Goal: Task Accomplishment & Management: Manage account settings

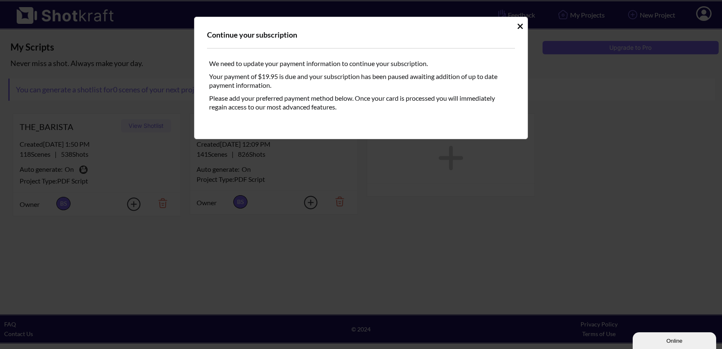
click at [517, 28] on icon "Idle Modal" at bounding box center [520, 26] width 6 height 8
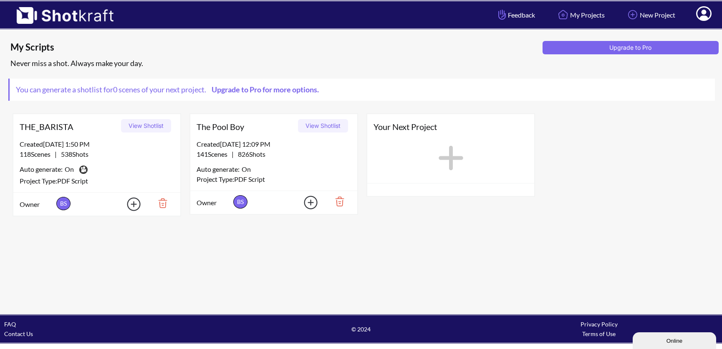
click at [329, 126] on button "View Shotlist" at bounding box center [323, 125] width 50 height 13
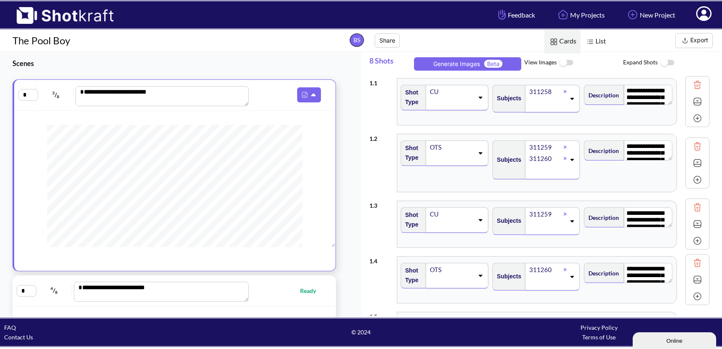
click at [564, 61] on img at bounding box center [566, 63] width 19 height 18
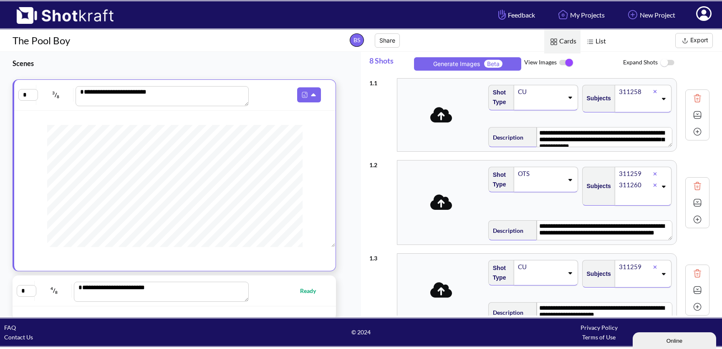
click at [591, 63] on span "View Images" at bounding box center [573, 63] width 99 height 18
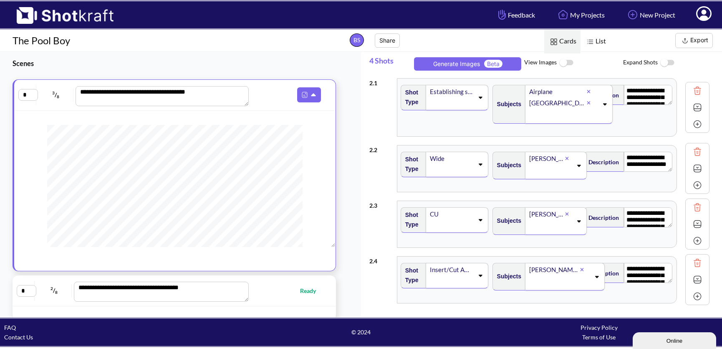
click at [562, 63] on img at bounding box center [566, 63] width 19 height 18
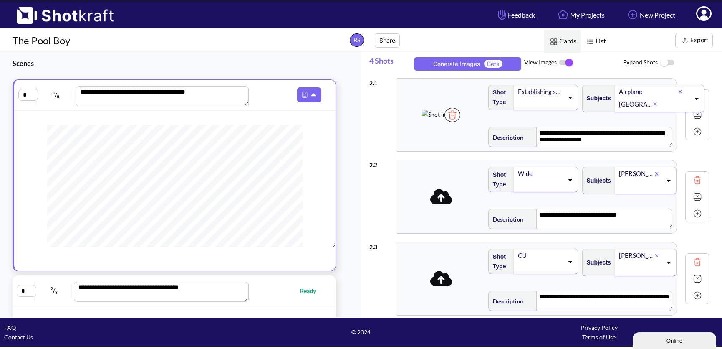
click at [567, 61] on img at bounding box center [566, 63] width 19 height 18
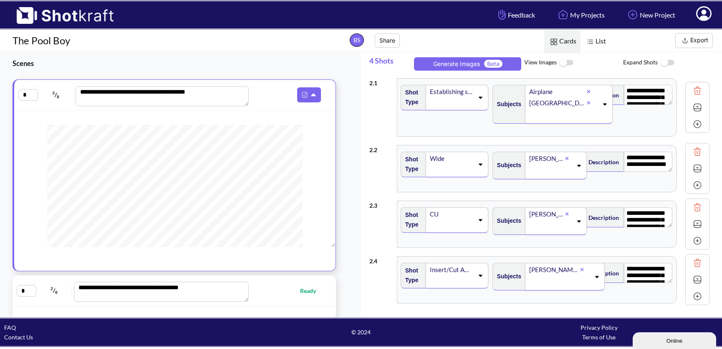
click at [702, 43] on button "Export" at bounding box center [695, 40] width 38 height 15
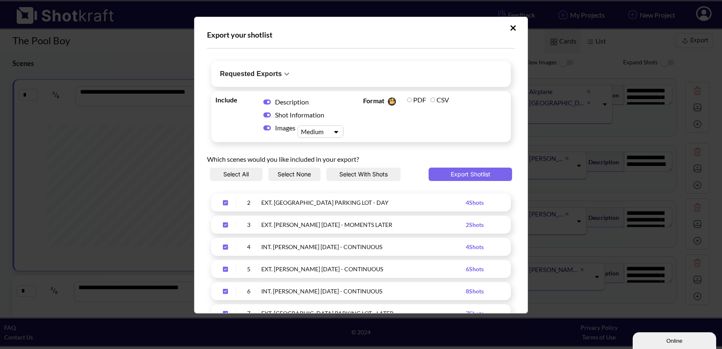
click at [295, 173] on button "Select None" at bounding box center [294, 173] width 53 height 13
click at [295, 172] on button "Select None" at bounding box center [294, 173] width 53 height 13
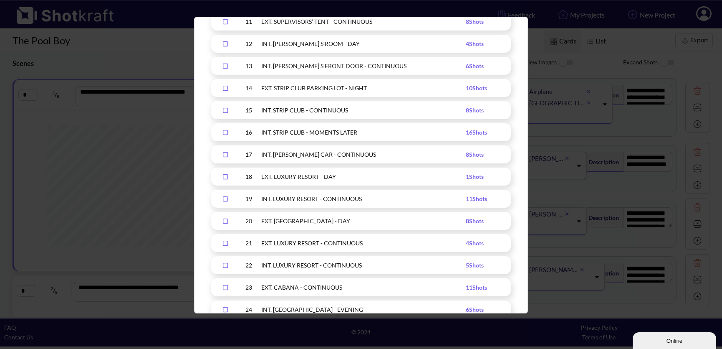
scroll to position [386, 0]
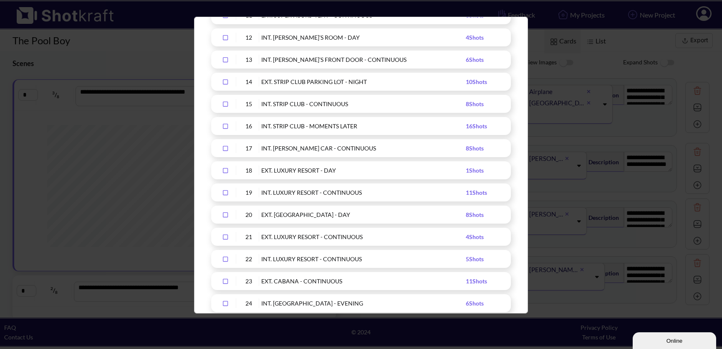
click at [227, 192] on icon "Upload Script" at bounding box center [225, 193] width 13 height 6
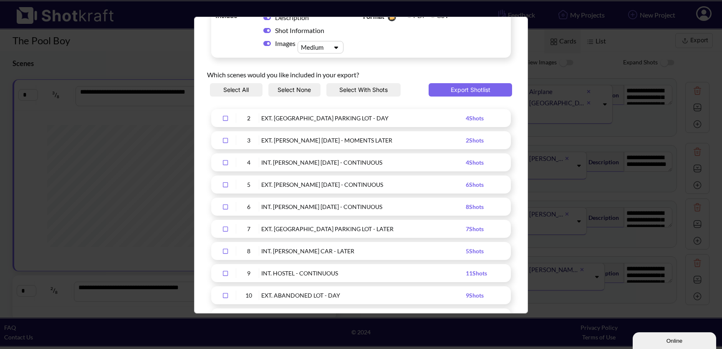
scroll to position [0, 0]
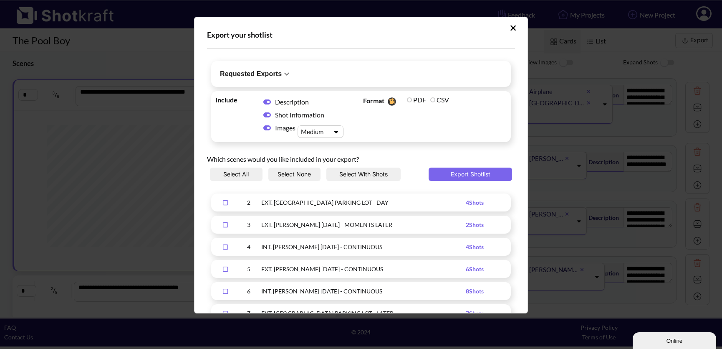
click at [328, 123] on div "Images Medium" at bounding box center [301, 123] width 89 height 4
click at [319, 131] on div "Upload Script" at bounding box center [313, 131] width 29 height 9
click at [325, 172] on div "Large" at bounding box center [323, 170] width 38 height 12
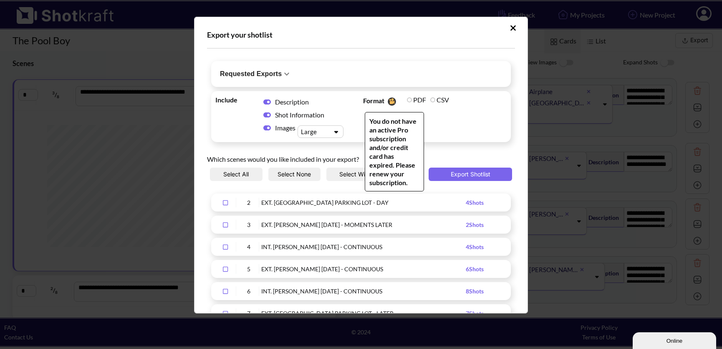
click at [430, 99] on label "CSV" at bounding box center [439, 100] width 19 height 8
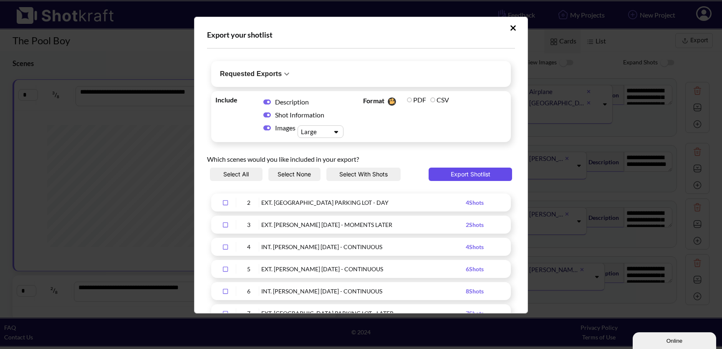
click at [460, 176] on button "Export Shotlist" at bounding box center [471, 173] width 84 height 13
click at [510, 29] on icon "Upload Script" at bounding box center [513, 28] width 6 height 8
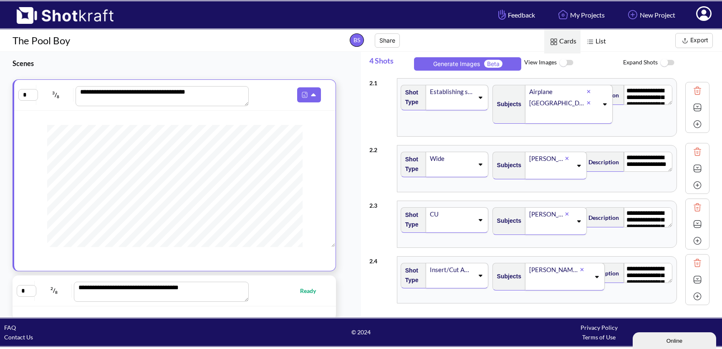
click at [699, 14] on icon at bounding box center [703, 13] width 15 height 15
click at [680, 30] on link "My Profile" at bounding box center [680, 30] width 69 height 13
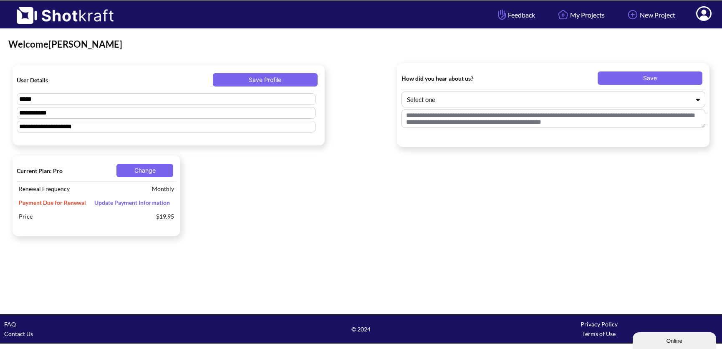
click at [138, 205] on span "Update Payment Information" at bounding box center [132, 202] width 84 height 7
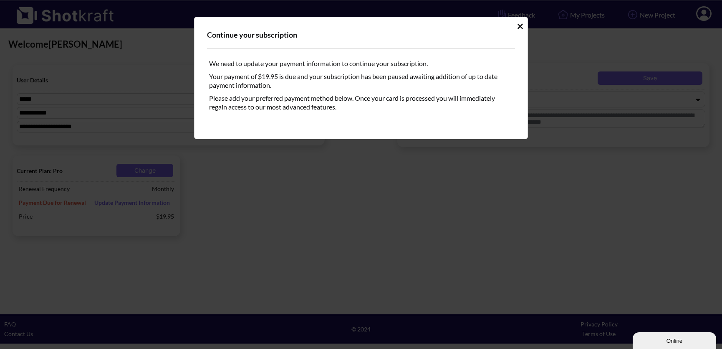
click at [521, 26] on icon "Idle Modal" at bounding box center [520, 25] width 5 height 5
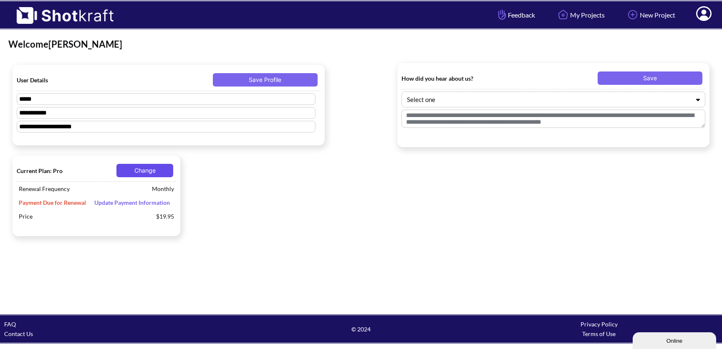
click at [144, 172] on button "Change" at bounding box center [144, 170] width 57 height 13
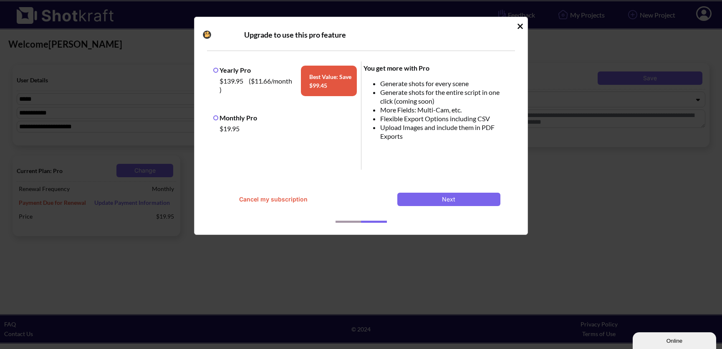
click at [216, 115] on label "Monthly Pro" at bounding box center [235, 118] width 44 height 8
click at [516, 23] on div "Upgrade to use this pro feature Yearly Pro $139.95 ( $11.66 /month ) Best Value…" at bounding box center [361, 126] width 334 height 218
click at [517, 25] on div "Upgrade to use this pro feature Yearly Pro $139.95 ( $11.66 /month ) Best Value…" at bounding box center [361, 126] width 334 height 218
click at [521, 25] on icon "Idle Modal" at bounding box center [520, 25] width 5 height 5
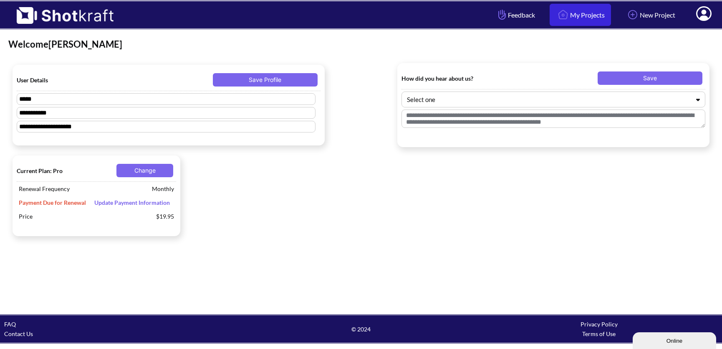
click at [584, 15] on link "My Projects" at bounding box center [580, 15] width 61 height 22
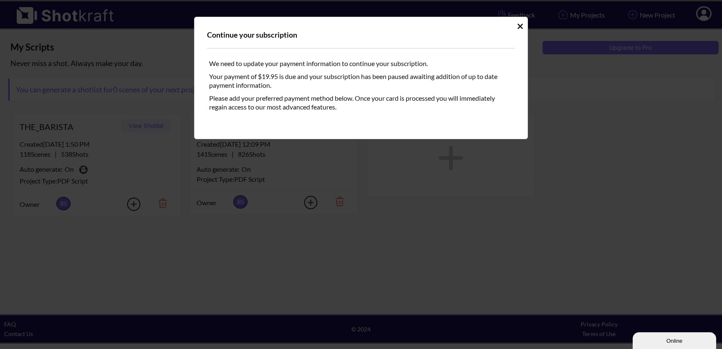
click at [516, 27] on div "Continue your subscription We need to update your payment information to contin…" at bounding box center [361, 78] width 334 height 122
click at [516, 26] on div "Continue your subscription We need to update your payment information to contin…" at bounding box center [361, 78] width 334 height 122
click at [520, 24] on icon "Idle Modal" at bounding box center [520, 26] width 6 height 8
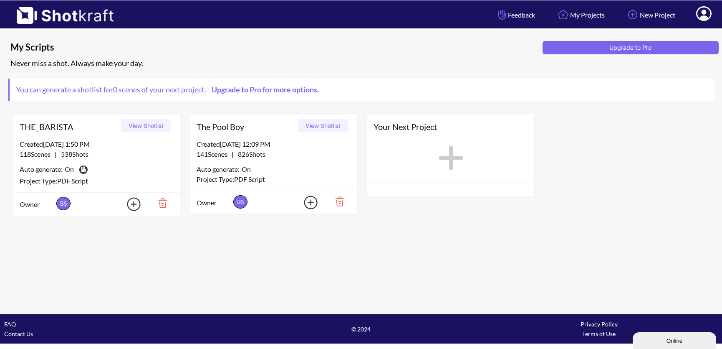
click at [325, 122] on button "View Shotlist" at bounding box center [323, 125] width 50 height 13
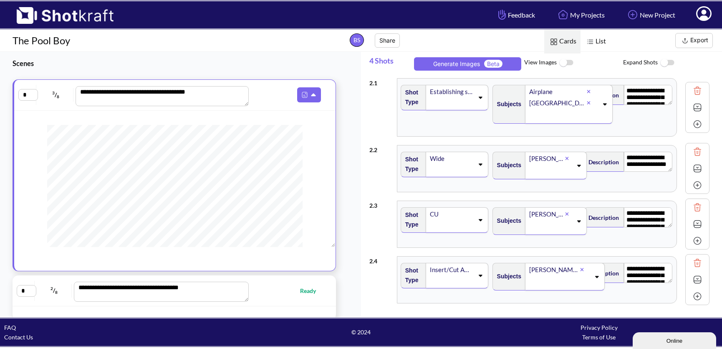
click at [696, 41] on button "Export" at bounding box center [695, 40] width 38 height 15
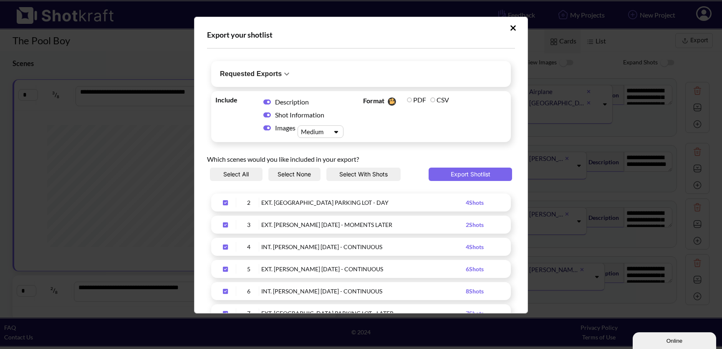
click at [304, 176] on button "Select None" at bounding box center [294, 173] width 53 height 13
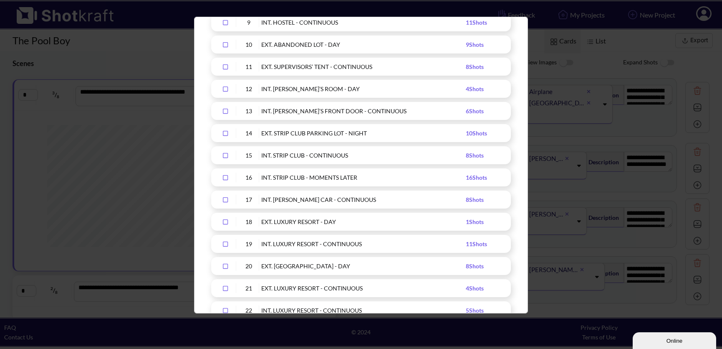
scroll to position [363, 0]
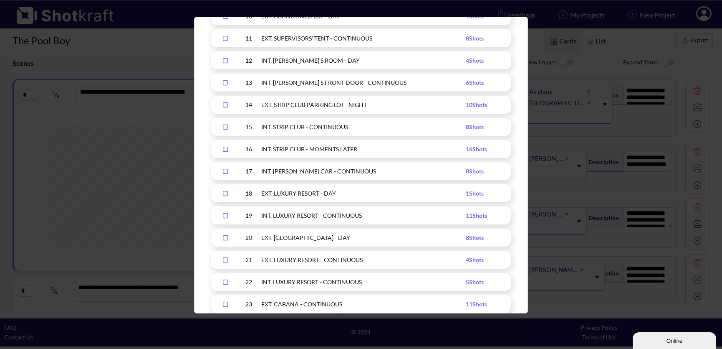
click at [226, 193] on icon "Upload Script" at bounding box center [225, 193] width 13 height 6
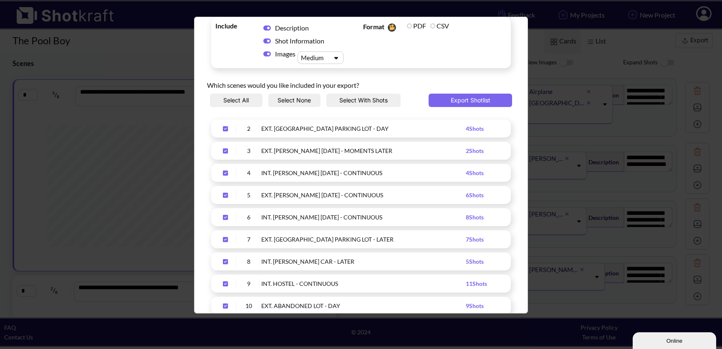
scroll to position [0, 0]
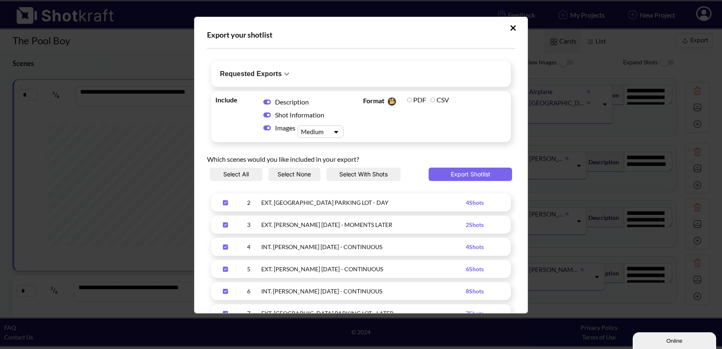
click at [300, 176] on button "Select None" at bounding box center [294, 173] width 53 height 13
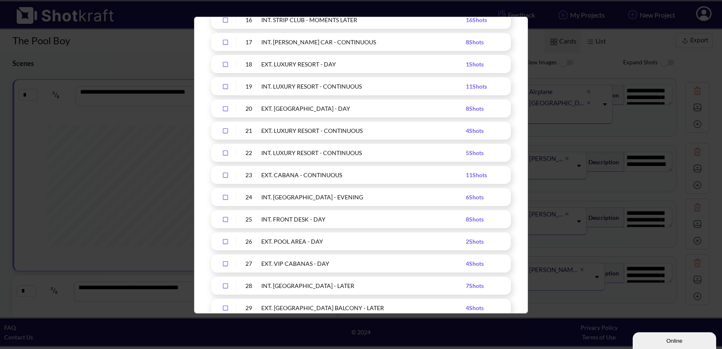
scroll to position [503, 0]
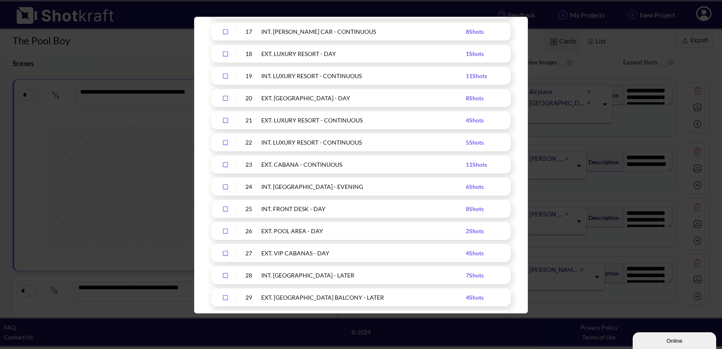
click at [223, 73] on icon "Upload Script" at bounding box center [225, 76] width 13 height 6
click at [225, 53] on icon "Upload Script" at bounding box center [225, 54] width 13 height 6
click at [225, 97] on icon "Upload Script" at bounding box center [225, 98] width 13 height 6
drag, startPoint x: 225, startPoint y: 117, endPoint x: 225, endPoint y: 124, distance: 7.1
click at [225, 117] on icon "Upload Script" at bounding box center [225, 120] width 13 height 6
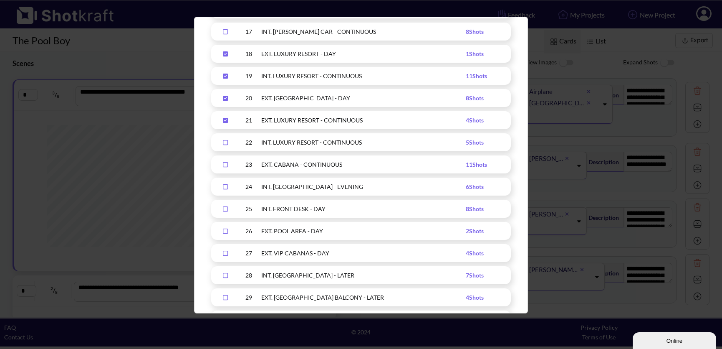
click at [226, 143] on icon "Upload Script" at bounding box center [225, 142] width 13 height 6
click at [225, 163] on icon "Upload Script" at bounding box center [225, 165] width 13 height 6
click at [226, 253] on icon "Upload Script" at bounding box center [225, 253] width 13 height 6
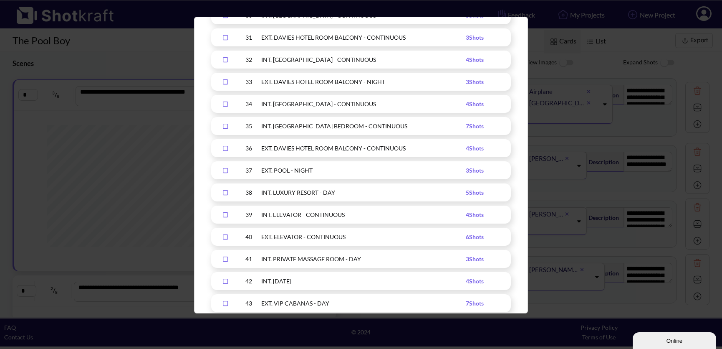
scroll to position [847, 0]
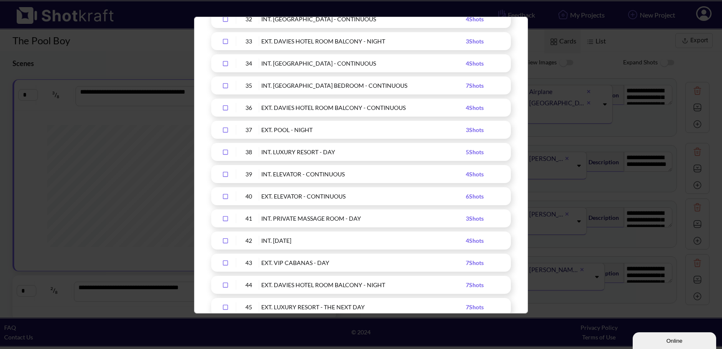
click at [226, 216] on icon "Upload Script" at bounding box center [225, 218] width 13 height 6
click at [224, 261] on icon "Upload Script" at bounding box center [225, 263] width 13 height 6
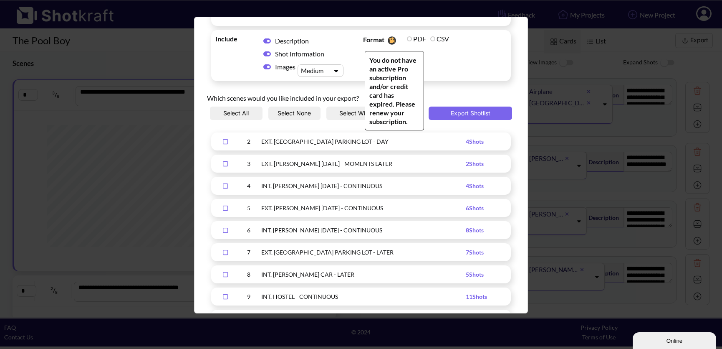
scroll to position [0, 0]
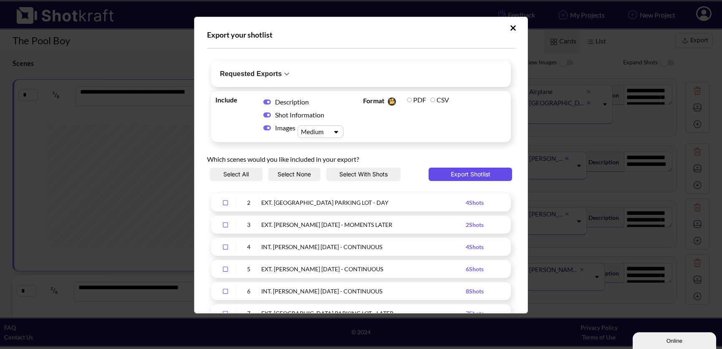
click at [458, 173] on button "Export Shotlist" at bounding box center [471, 173] width 84 height 13
click at [510, 30] on icon "Upload Script" at bounding box center [513, 28] width 6 height 8
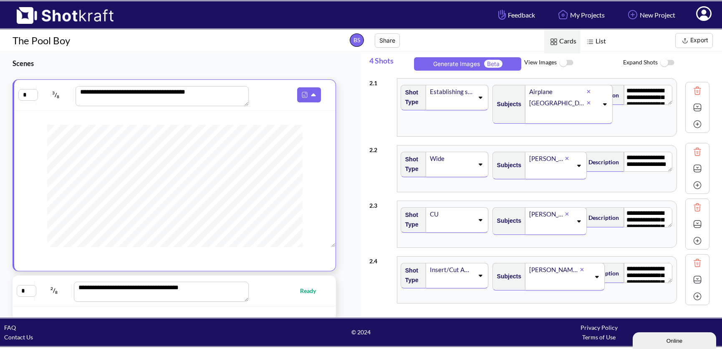
click at [711, 20] on span at bounding box center [704, 15] width 28 height 26
click at [693, 28] on link "My Profile" at bounding box center [680, 30] width 69 height 13
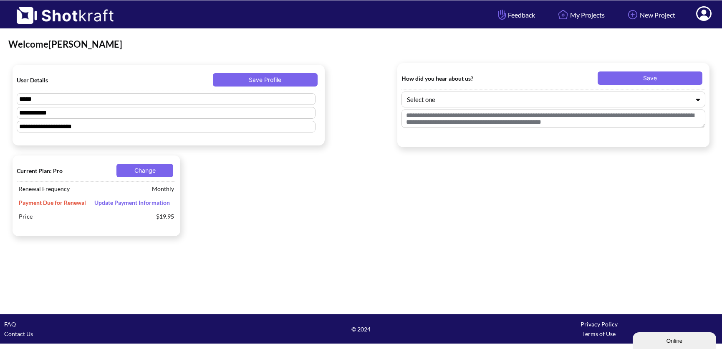
click at [121, 203] on span "Update Payment Information" at bounding box center [132, 202] width 84 height 7
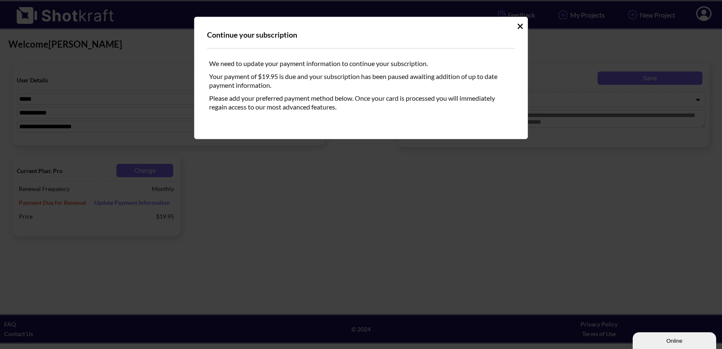
click at [520, 26] on icon "Idle Modal" at bounding box center [520, 25] width 5 height 5
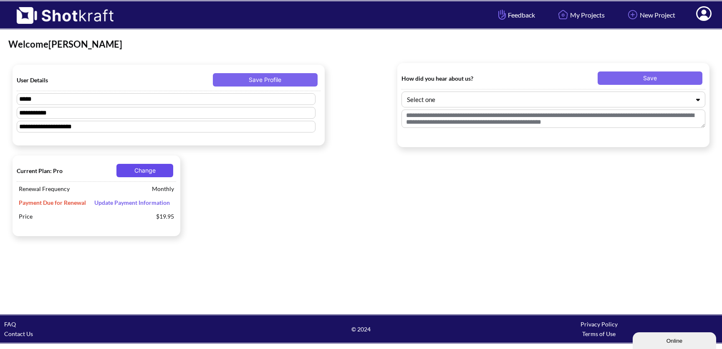
click at [134, 175] on button "Change" at bounding box center [144, 170] width 57 height 13
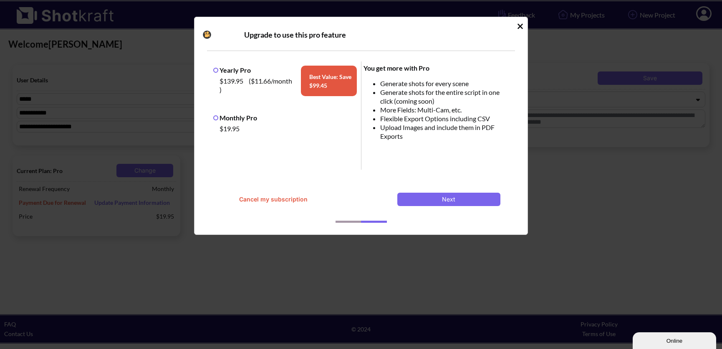
click at [249, 120] on label "Monthly Pro" at bounding box center [235, 118] width 44 height 8
click at [472, 200] on button "Next" at bounding box center [448, 198] width 103 height 13
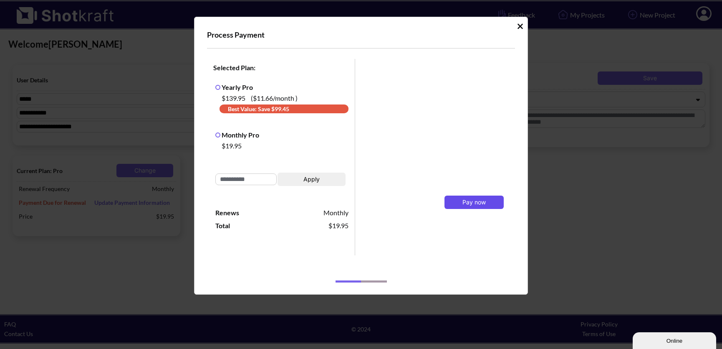
click at [469, 200] on span "Pay now" at bounding box center [474, 201] width 23 height 7
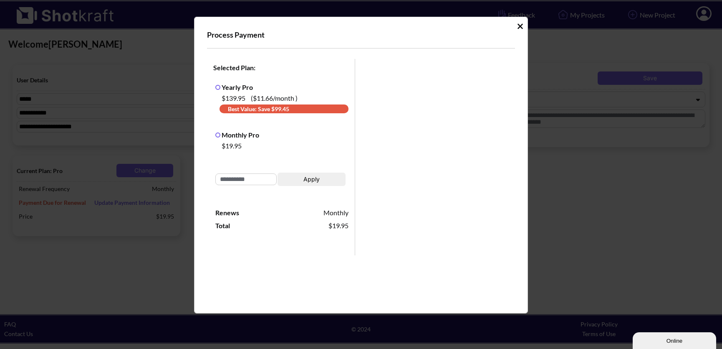
click at [357, 38] on span "Process Payment" at bounding box center [309, 35] width 205 height 10
click at [514, 270] on div "Selected Plan: Yearly Pro $139.95 ( $11.66 /month ) Best Value: Save $ 99.45 Mo…" at bounding box center [363, 222] width 312 height 330
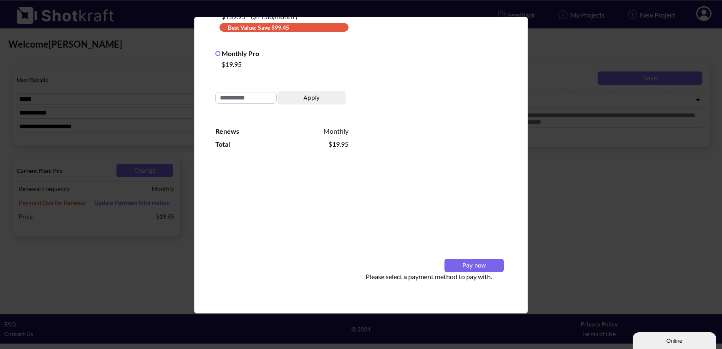
scroll to position [82, 0]
click at [471, 261] on span "Pay now" at bounding box center [474, 264] width 23 height 7
drag, startPoint x: 522, startPoint y: 218, endPoint x: 514, endPoint y: 162, distance: 56.5
click at [515, 162] on div "Process Payment Selected Plan: Yearly Pro $139.95 ( $11.66 /month ) Best Value:…" at bounding box center [361, 165] width 334 height 296
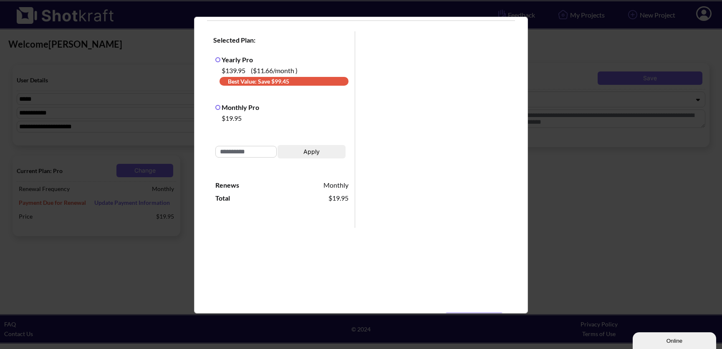
scroll to position [0, 0]
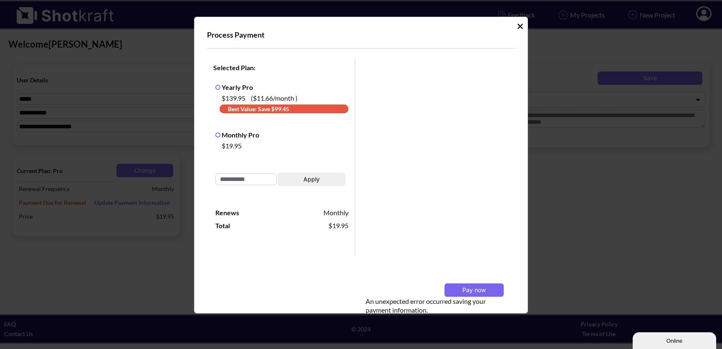
click at [516, 23] on div "Process Payment Selected Plan: Yearly Pro $139.95 ( $11.66 /month ) Best Value:…" at bounding box center [361, 165] width 334 height 296
click at [517, 26] on icon "Idle Modal" at bounding box center [520, 26] width 6 height 8
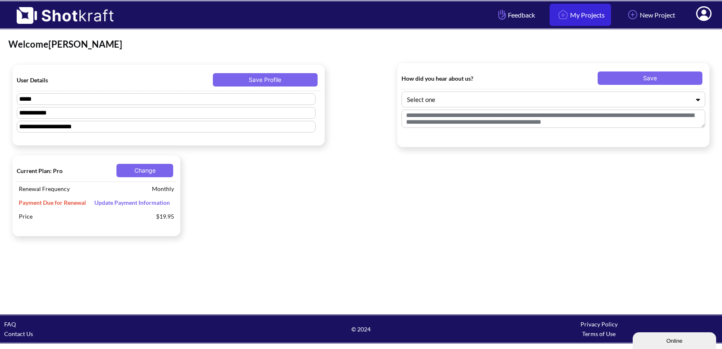
click at [577, 17] on link "My Projects" at bounding box center [580, 15] width 61 height 22
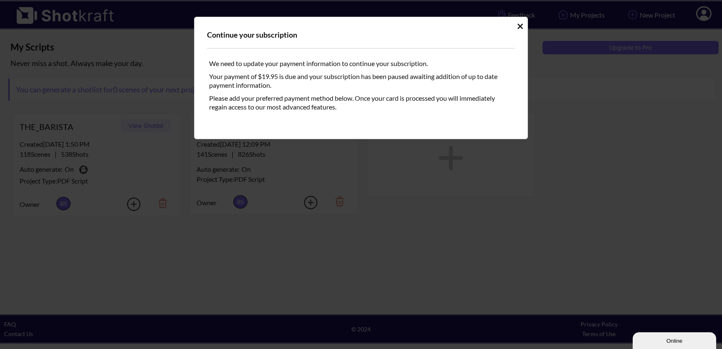
click at [521, 25] on icon "Idle Modal" at bounding box center [520, 26] width 6 height 8
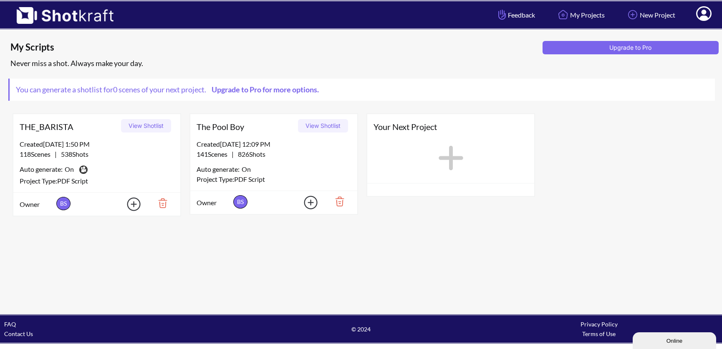
click at [335, 153] on div "141 Scenes | 826 Shots" at bounding box center [274, 154] width 154 height 10
click at [331, 130] on button "View Shotlist" at bounding box center [323, 125] width 50 height 13
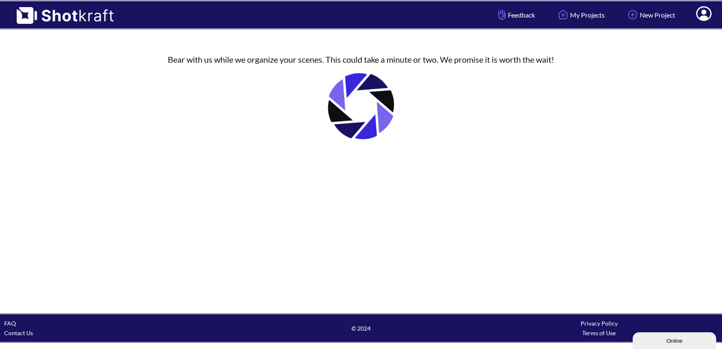
click at [709, 15] on icon at bounding box center [703, 13] width 15 height 15
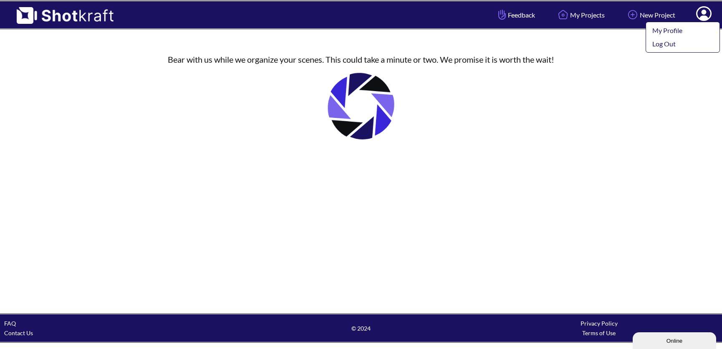
click at [709, 15] on icon at bounding box center [703, 13] width 15 height 15
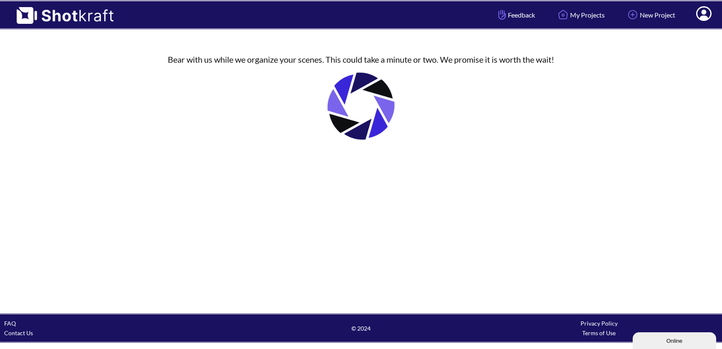
click at [701, 9] on icon at bounding box center [703, 13] width 15 height 15
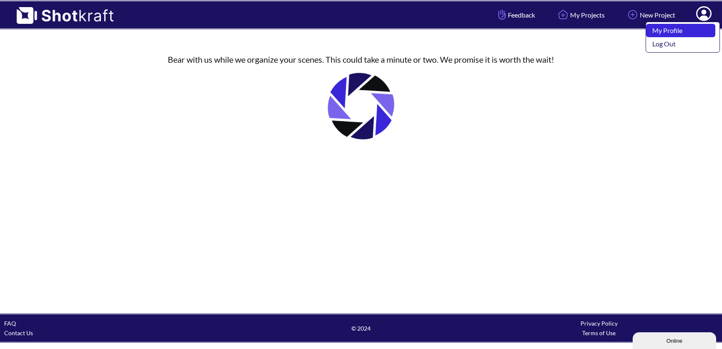
click at [679, 29] on link "My Profile" at bounding box center [680, 30] width 69 height 13
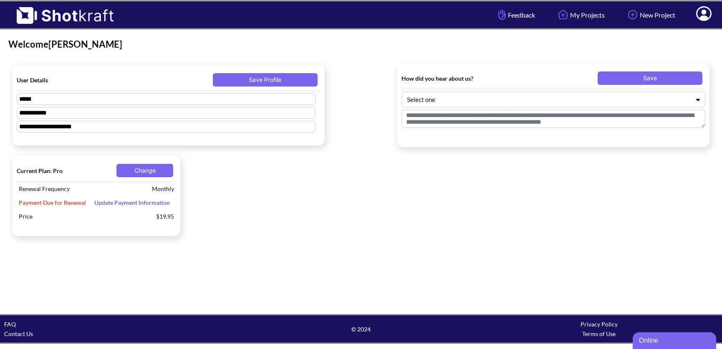
click at [147, 203] on span "Update Payment Information" at bounding box center [132, 202] width 84 height 7
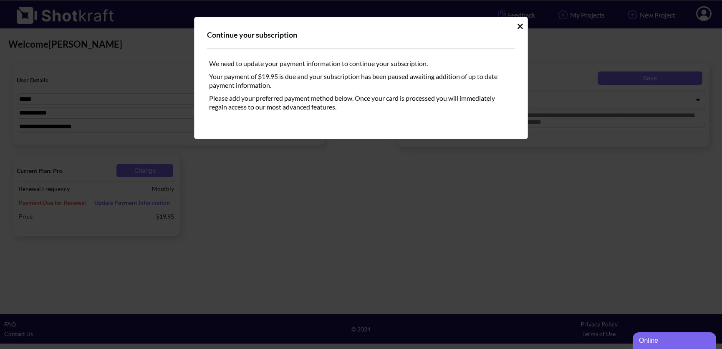
click at [135, 207] on div "Continue your subscription We need to update your payment information to contin…" at bounding box center [361, 174] width 722 height 349
click at [142, 169] on div "Continue your subscription We need to update your payment information to contin…" at bounding box center [361, 174] width 722 height 349
drag, startPoint x: 519, startPoint y: 28, endPoint x: 508, endPoint y: 36, distance: 14.1
click at [519, 28] on icon "Idle Modal" at bounding box center [520, 26] width 6 height 8
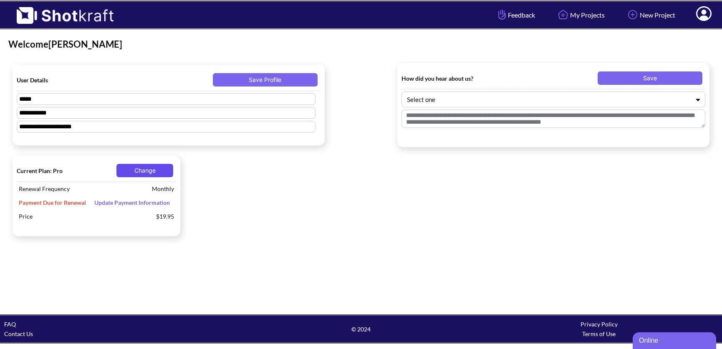
click at [122, 177] on button "Change" at bounding box center [144, 170] width 57 height 13
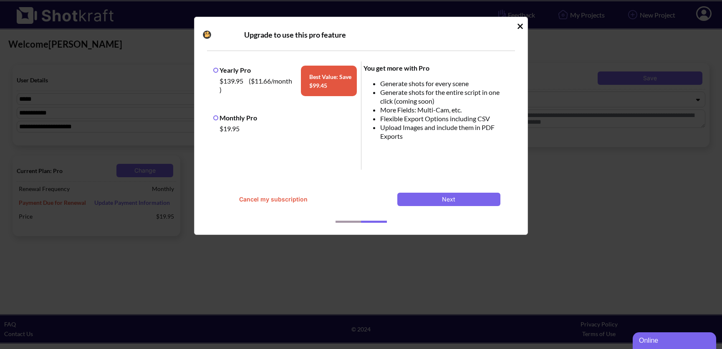
click at [221, 119] on label "Monthly Pro" at bounding box center [235, 118] width 44 height 8
click at [441, 201] on button "Next" at bounding box center [448, 198] width 103 height 13
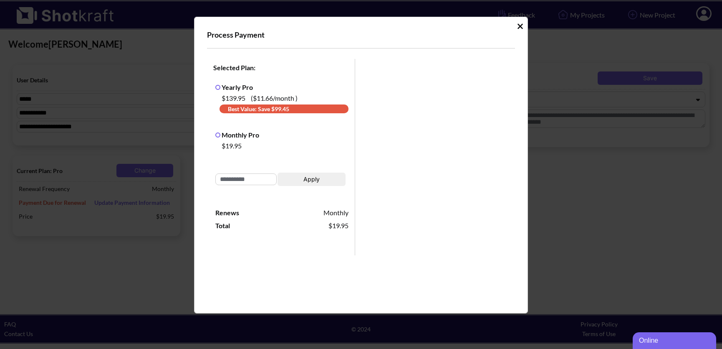
scroll to position [170, 0]
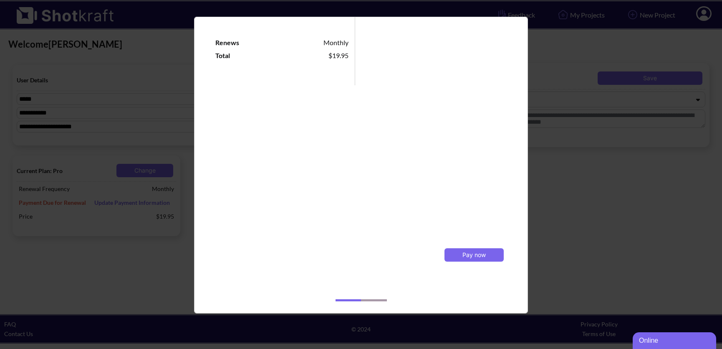
click at [444, 306] on span "Idle Modal" at bounding box center [451, 304] width 129 height 10
click at [473, 254] on span "Pay now" at bounding box center [474, 254] width 23 height 7
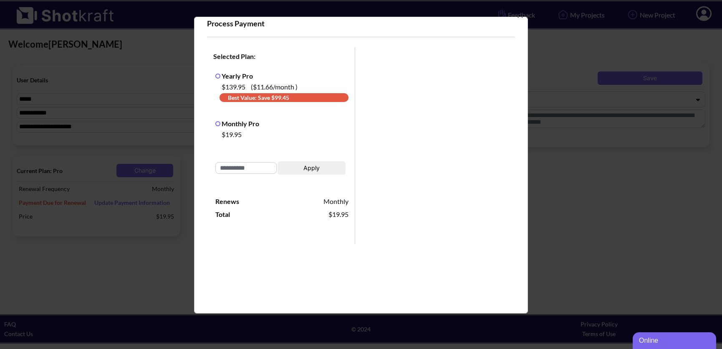
scroll to position [117, 0]
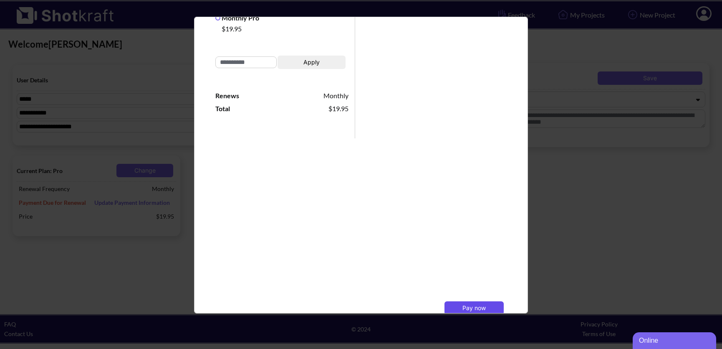
click at [492, 305] on button "Pay now" at bounding box center [474, 307] width 59 height 13
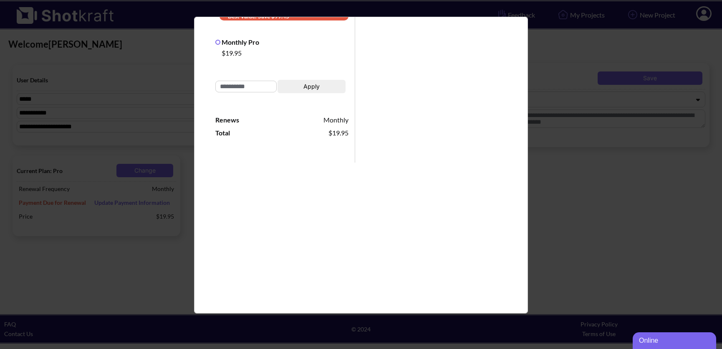
scroll to position [5, 0]
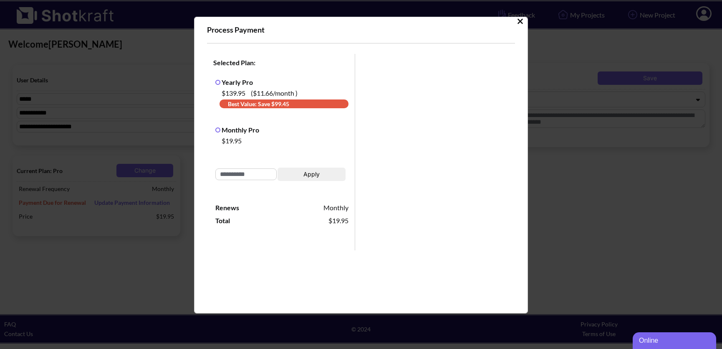
click at [517, 23] on icon "Idle Modal" at bounding box center [520, 21] width 6 height 8
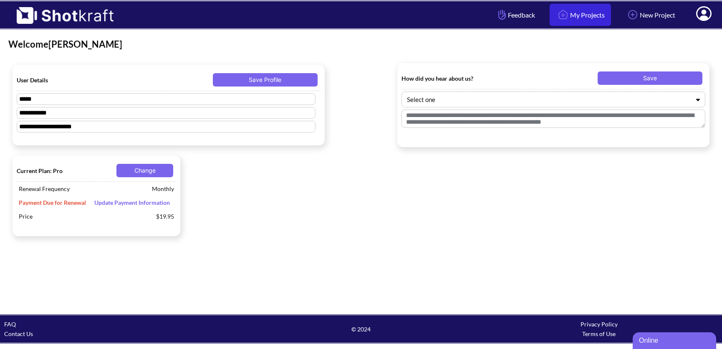
click at [572, 19] on link "My Projects" at bounding box center [580, 15] width 61 height 22
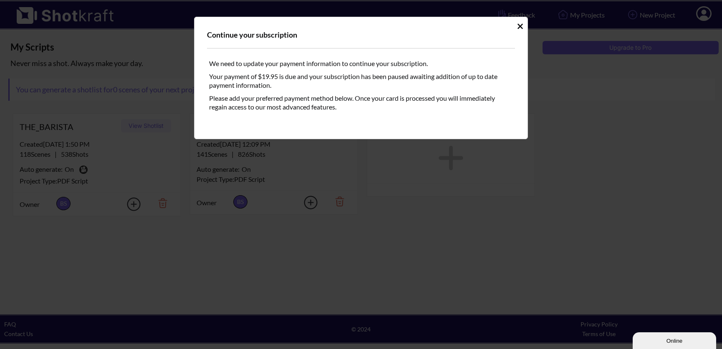
click at [521, 25] on icon "Idle Modal" at bounding box center [520, 25] width 5 height 5
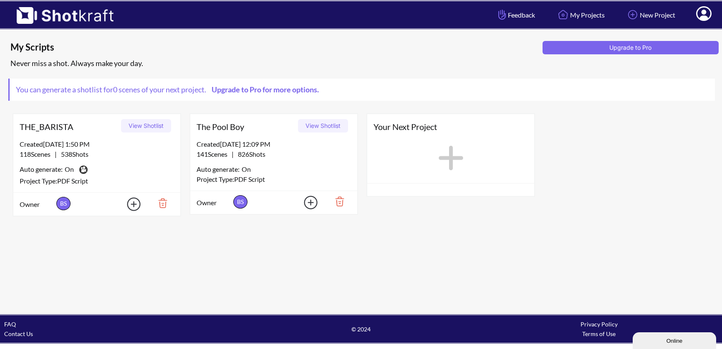
click at [23, 332] on link "Contact Us" at bounding box center [18, 333] width 29 height 7
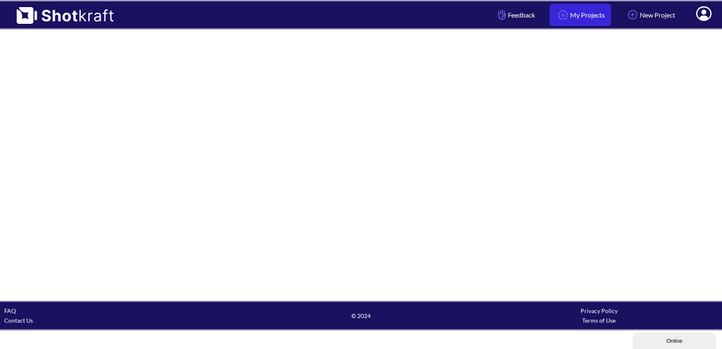
click at [578, 17] on body "Feedback My Projects New Project My Profile Log Out FAQ Contact Us © 2024 Priva…" at bounding box center [361, 165] width 722 height 330
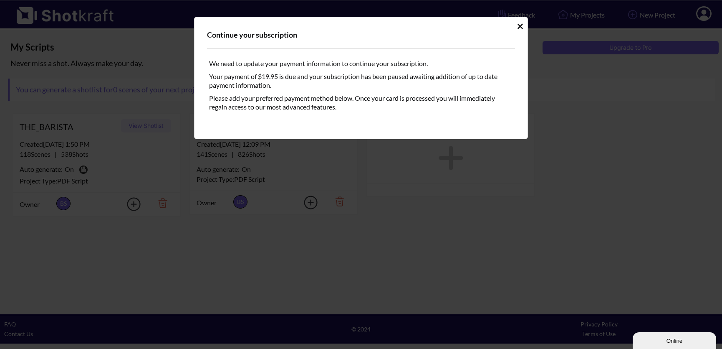
click at [520, 26] on icon "Idle Modal" at bounding box center [520, 25] width 5 height 5
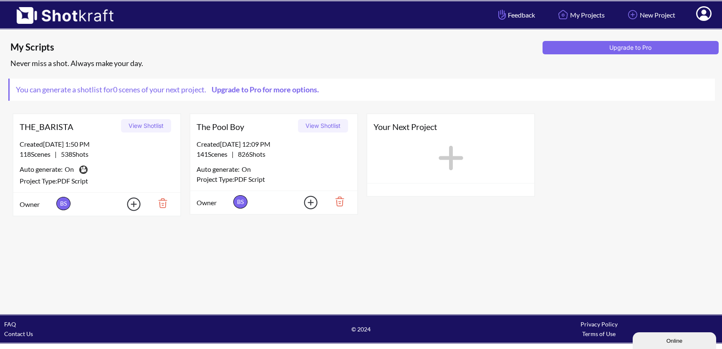
click at [324, 147] on div "Created 5/30/25 at 12:09 PM" at bounding box center [274, 144] width 154 height 10
click at [325, 128] on button "View Shotlist" at bounding box center [323, 125] width 50 height 13
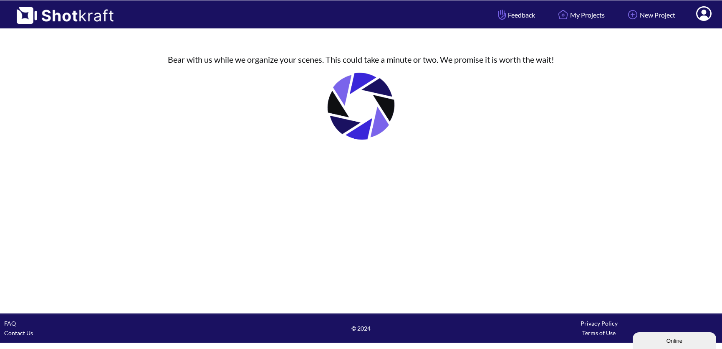
click at [676, 343] on div "Online" at bounding box center [674, 340] width 71 height 6
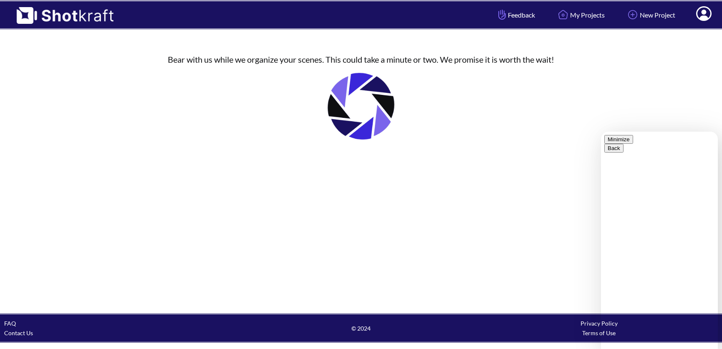
click at [633, 140] on button "Minimize" at bounding box center [619, 139] width 29 height 9
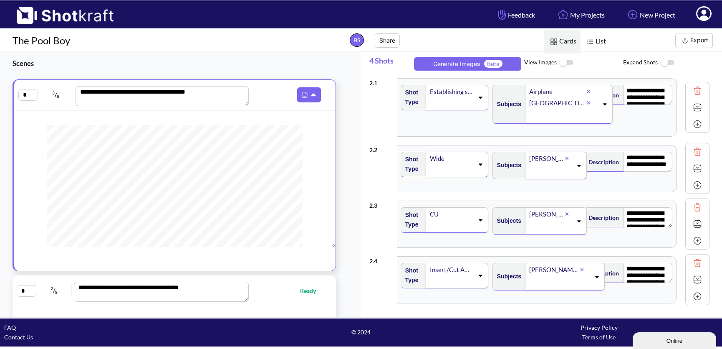
click at [695, 45] on button "Export" at bounding box center [695, 40] width 38 height 15
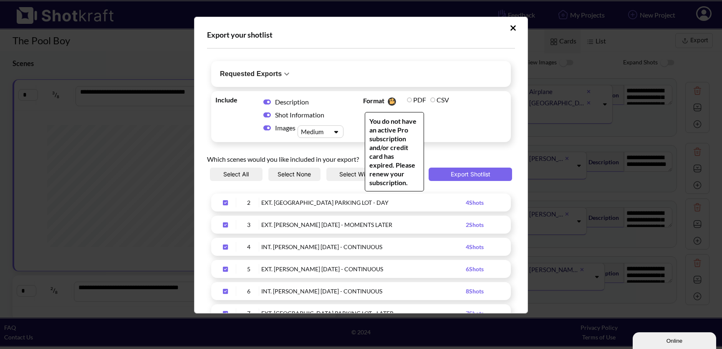
click at [430, 96] on label "CSV" at bounding box center [439, 100] width 19 height 8
click at [430, 99] on label "CSV" at bounding box center [439, 100] width 19 height 8
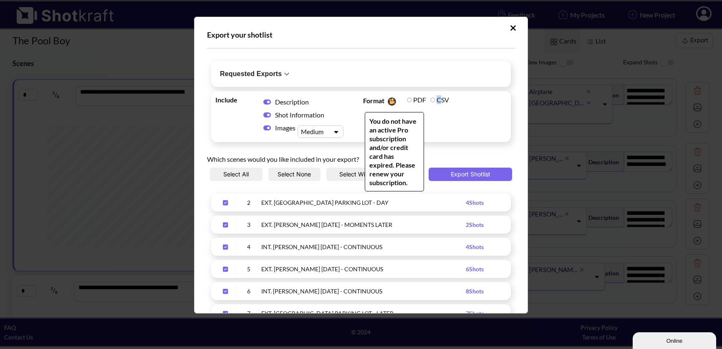
click at [430, 99] on label "CSV" at bounding box center [439, 100] width 19 height 8
click at [408, 99] on label "PDF" at bounding box center [416, 100] width 19 height 8
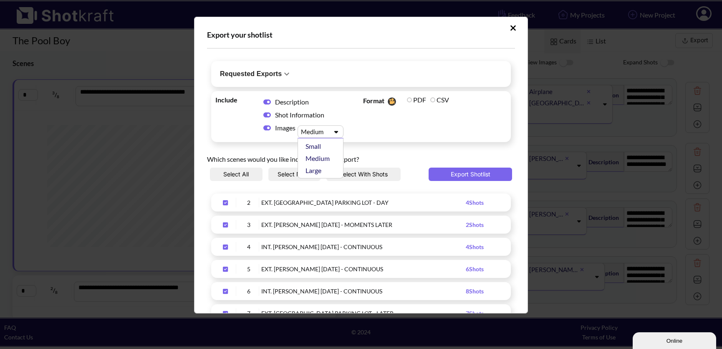
click at [337, 132] on icon "Upload Script" at bounding box center [336, 132] width 12 height 6
click at [331, 144] on div "Small" at bounding box center [323, 146] width 38 height 12
click at [287, 175] on button "Select None" at bounding box center [294, 173] width 53 height 13
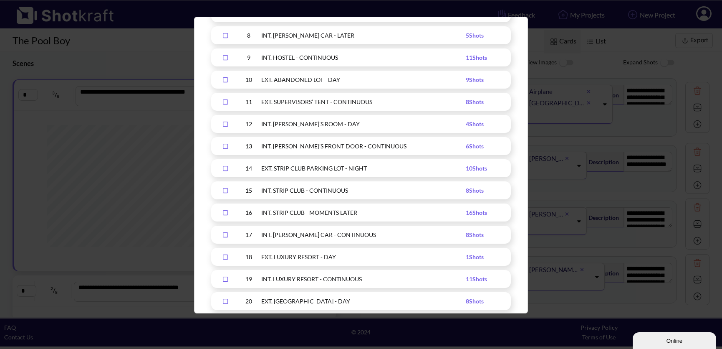
scroll to position [303, 0]
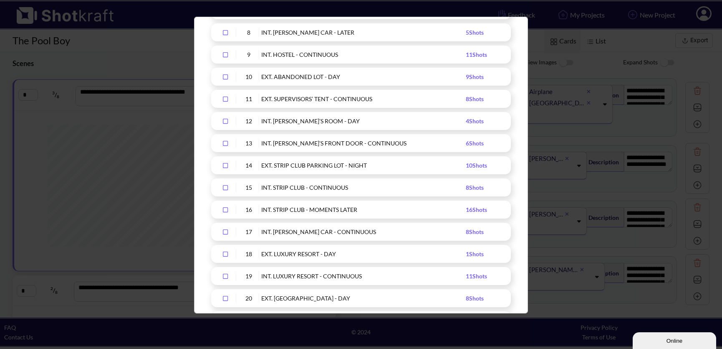
click at [225, 253] on icon "Upload Script" at bounding box center [225, 254] width 13 height 6
click at [226, 278] on icon "Upload Script" at bounding box center [225, 276] width 13 height 6
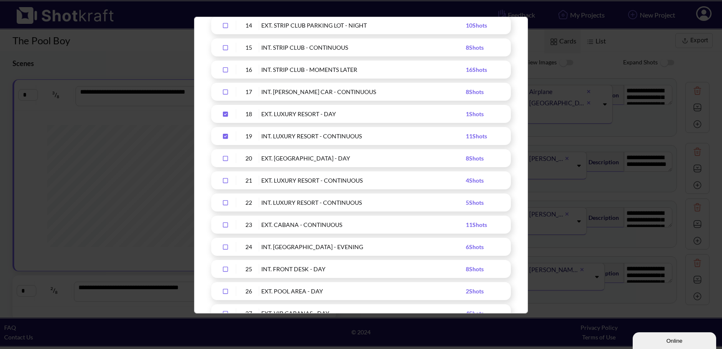
click at [224, 157] on icon "Upload Script" at bounding box center [225, 158] width 13 height 6
click at [228, 180] on icon "Upload Script" at bounding box center [225, 180] width 13 height 6
click at [225, 205] on div "Upload Script" at bounding box center [225, 202] width 21 height 10
click at [226, 225] on icon "Upload Script" at bounding box center [225, 225] width 13 height 6
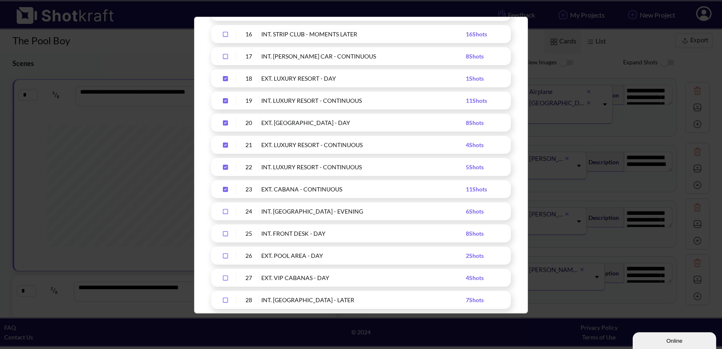
scroll to position [478, 0]
click at [224, 276] on icon "Upload Script" at bounding box center [225, 277] width 13 height 6
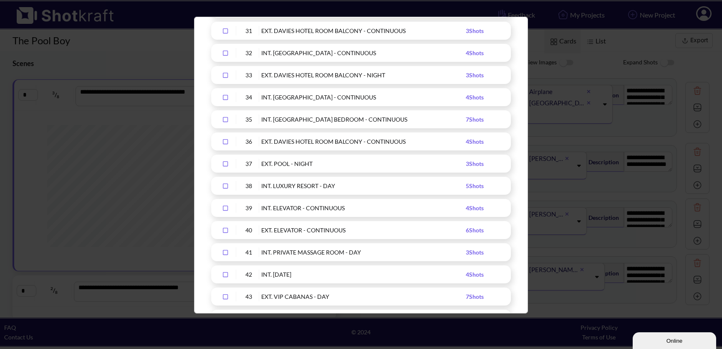
scroll to position [818, 0]
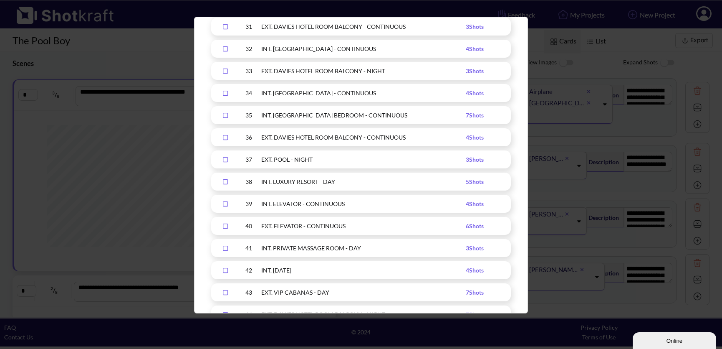
click at [223, 246] on icon "Upload Script" at bounding box center [225, 248] width 13 height 6
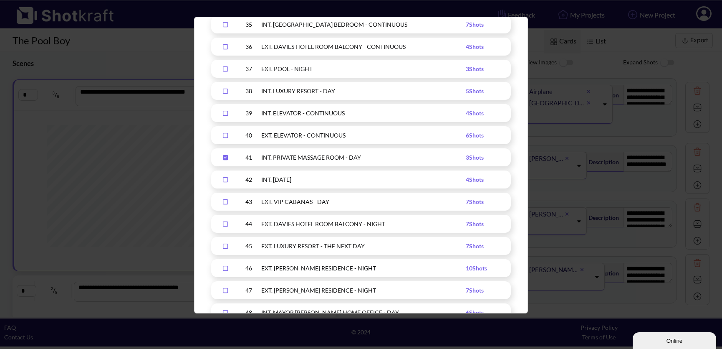
scroll to position [934, 0]
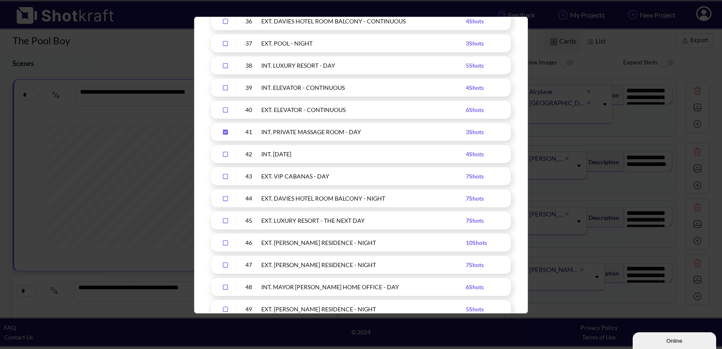
click at [227, 199] on icon "Upload Script" at bounding box center [225, 198] width 13 height 6
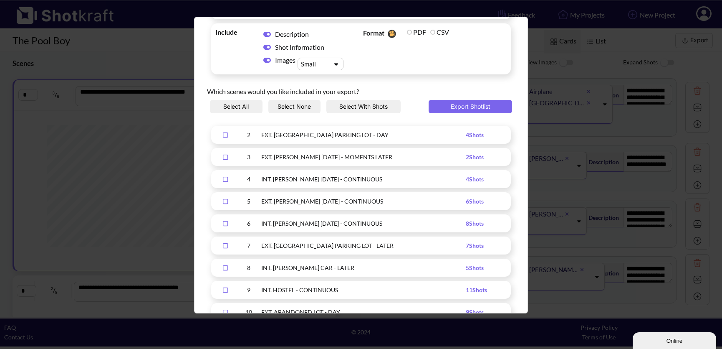
scroll to position [0, 0]
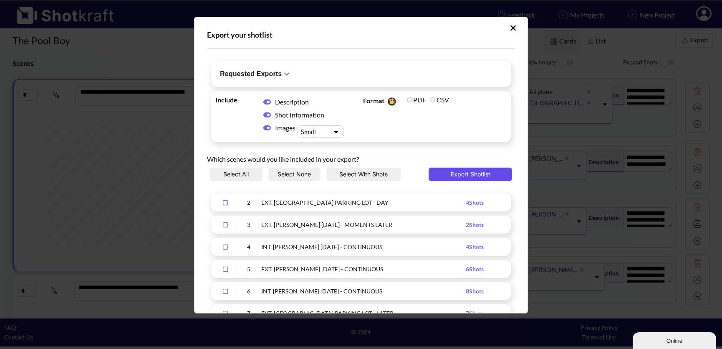
click at [474, 172] on button "Export Shotlist" at bounding box center [471, 173] width 84 height 13
